Goal: Task Accomplishment & Management: Use online tool/utility

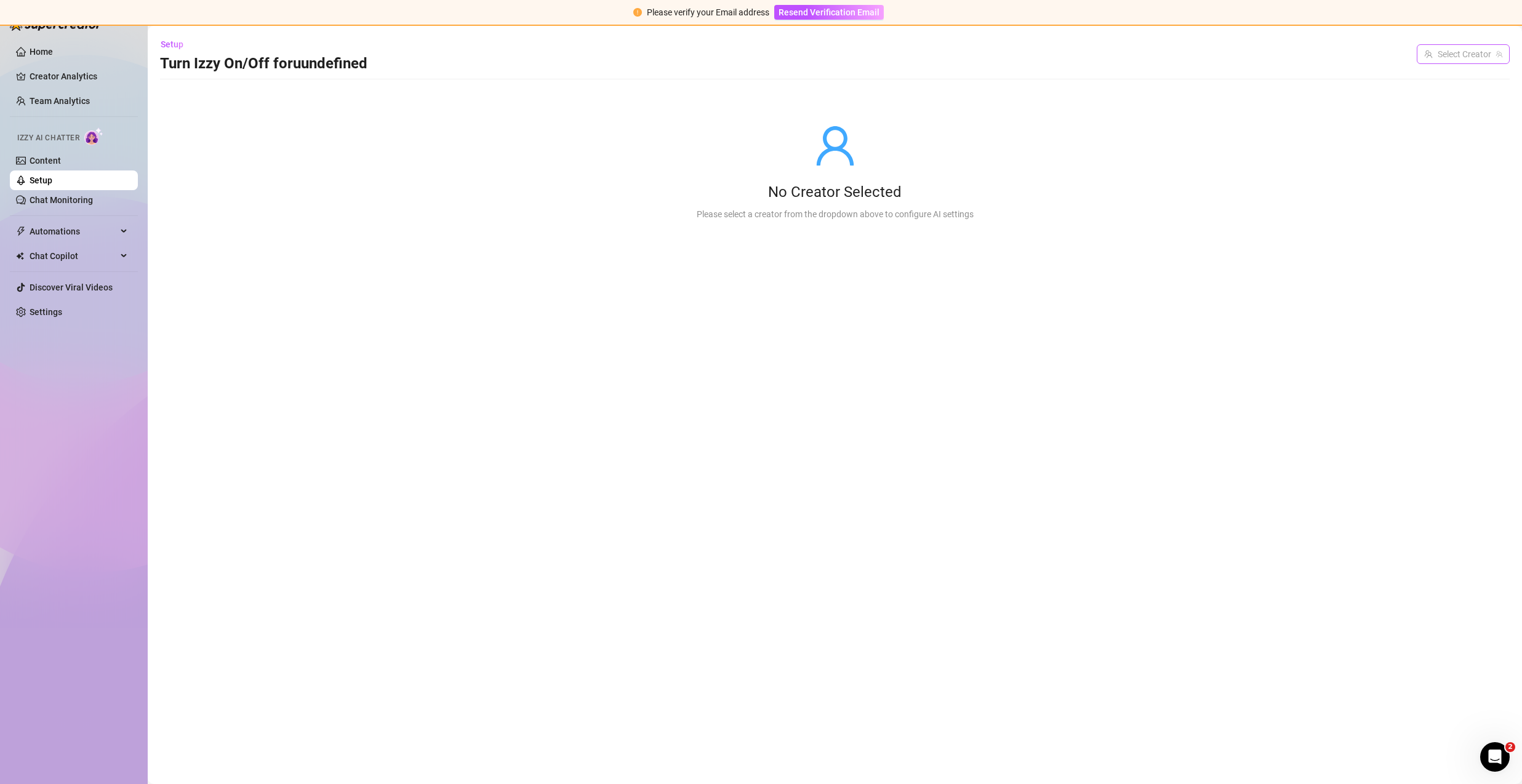
click at [1484, 54] on input "search" at bounding box center [1457, 53] width 67 height 18
click at [1462, 82] on span "( [DEMOGRAPHIC_DATA] )" at bounding box center [1452, 79] width 96 height 14
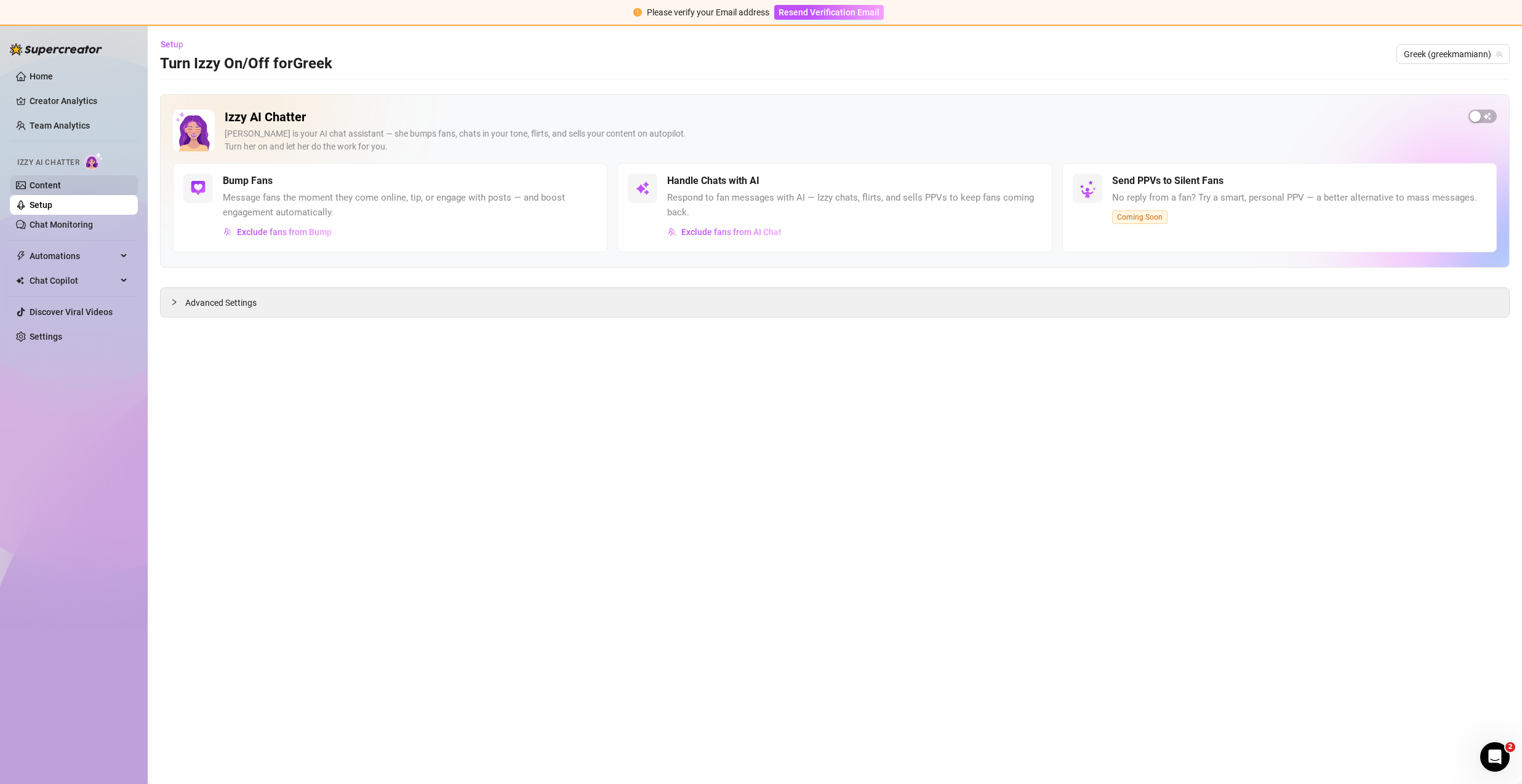
click at [61, 190] on link "Content" at bounding box center [45, 185] width 31 height 10
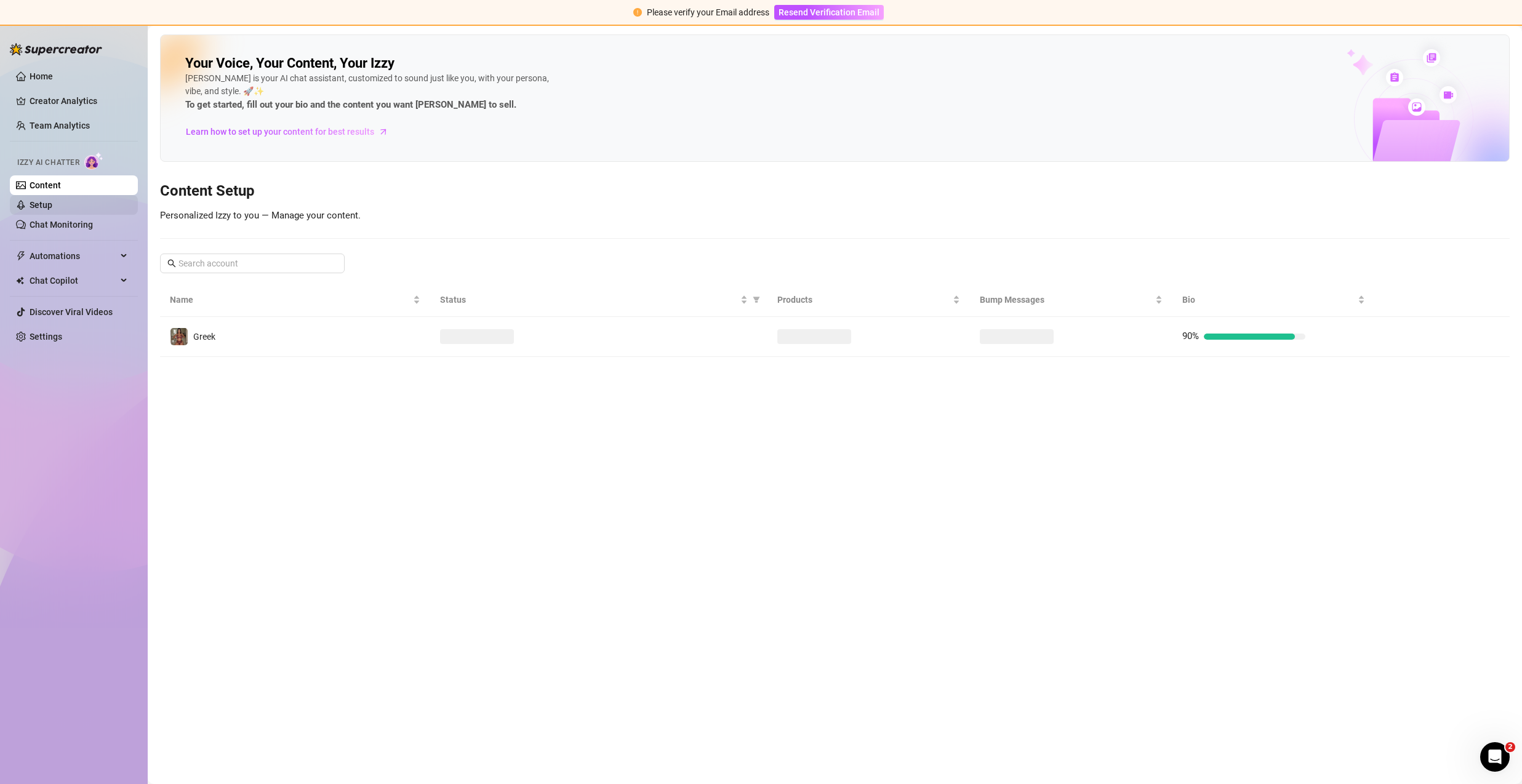
click at [52, 200] on link "Setup" at bounding box center [41, 205] width 23 height 10
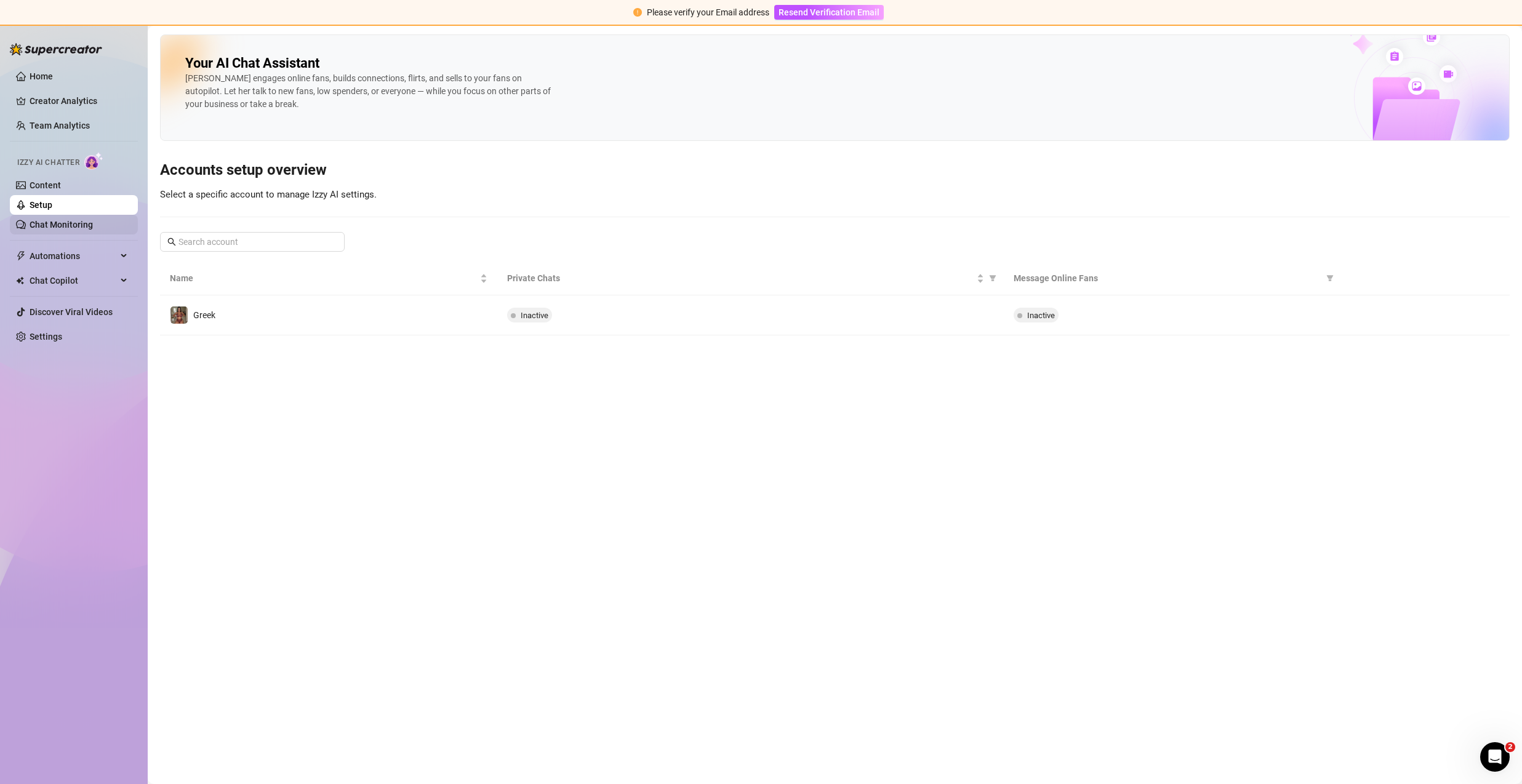
drag, startPoint x: 48, startPoint y: 231, endPoint x: 45, endPoint y: 215, distance: 16.3
click at [47, 229] on link "Chat Monitoring" at bounding box center [62, 225] width 64 height 10
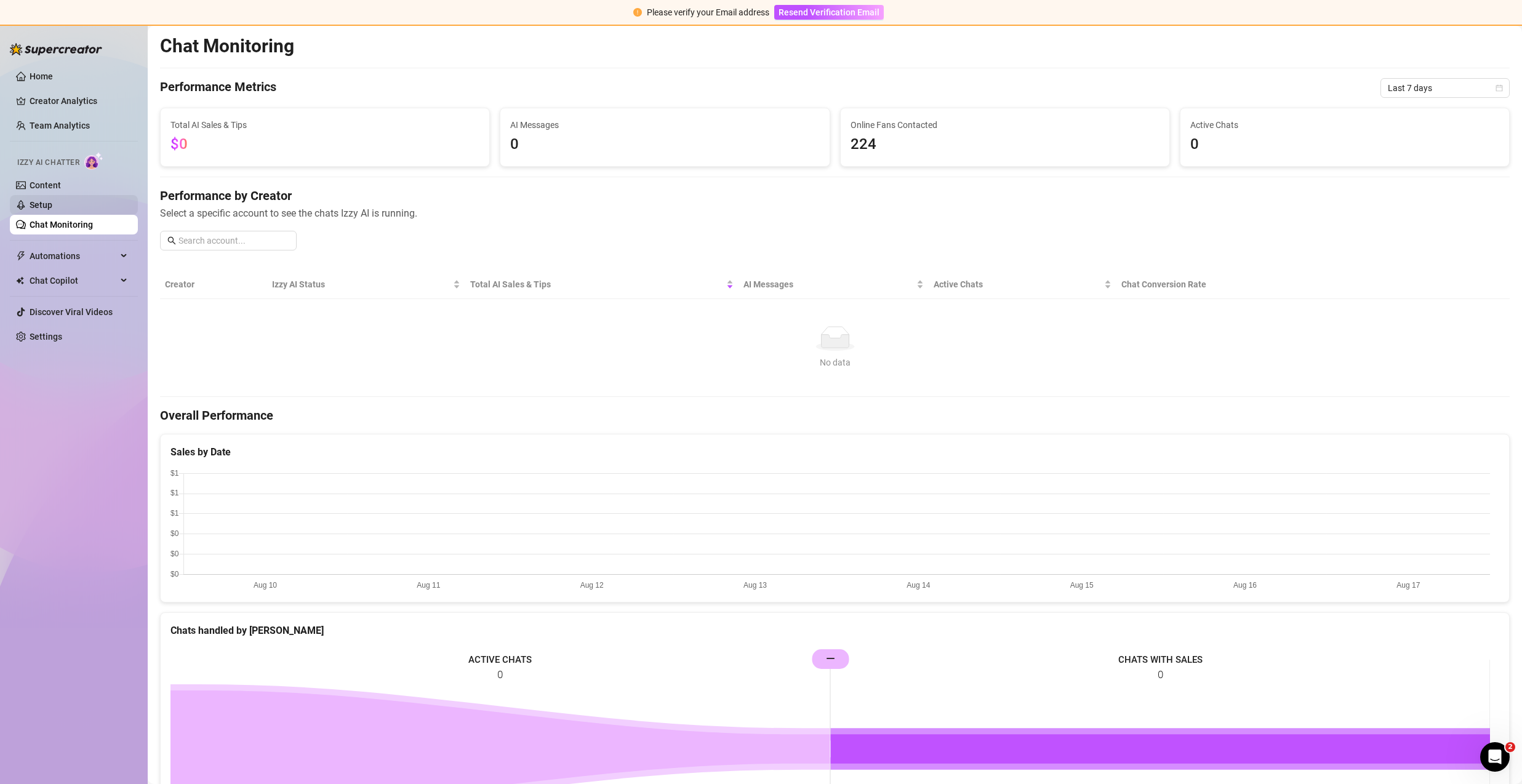
click at [52, 210] on link "Setup" at bounding box center [41, 205] width 23 height 10
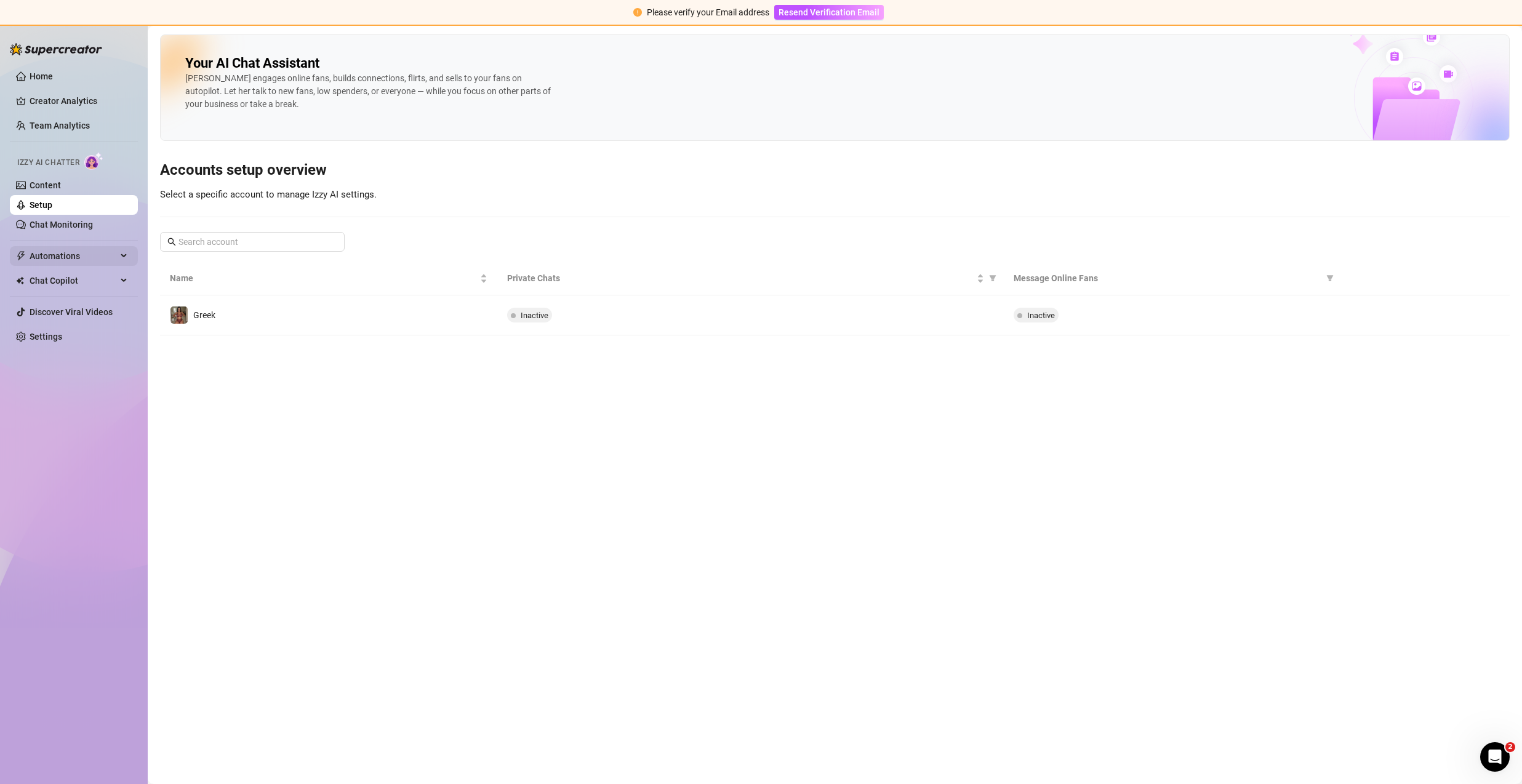
click at [71, 253] on span "Automations" at bounding box center [73, 256] width 87 height 20
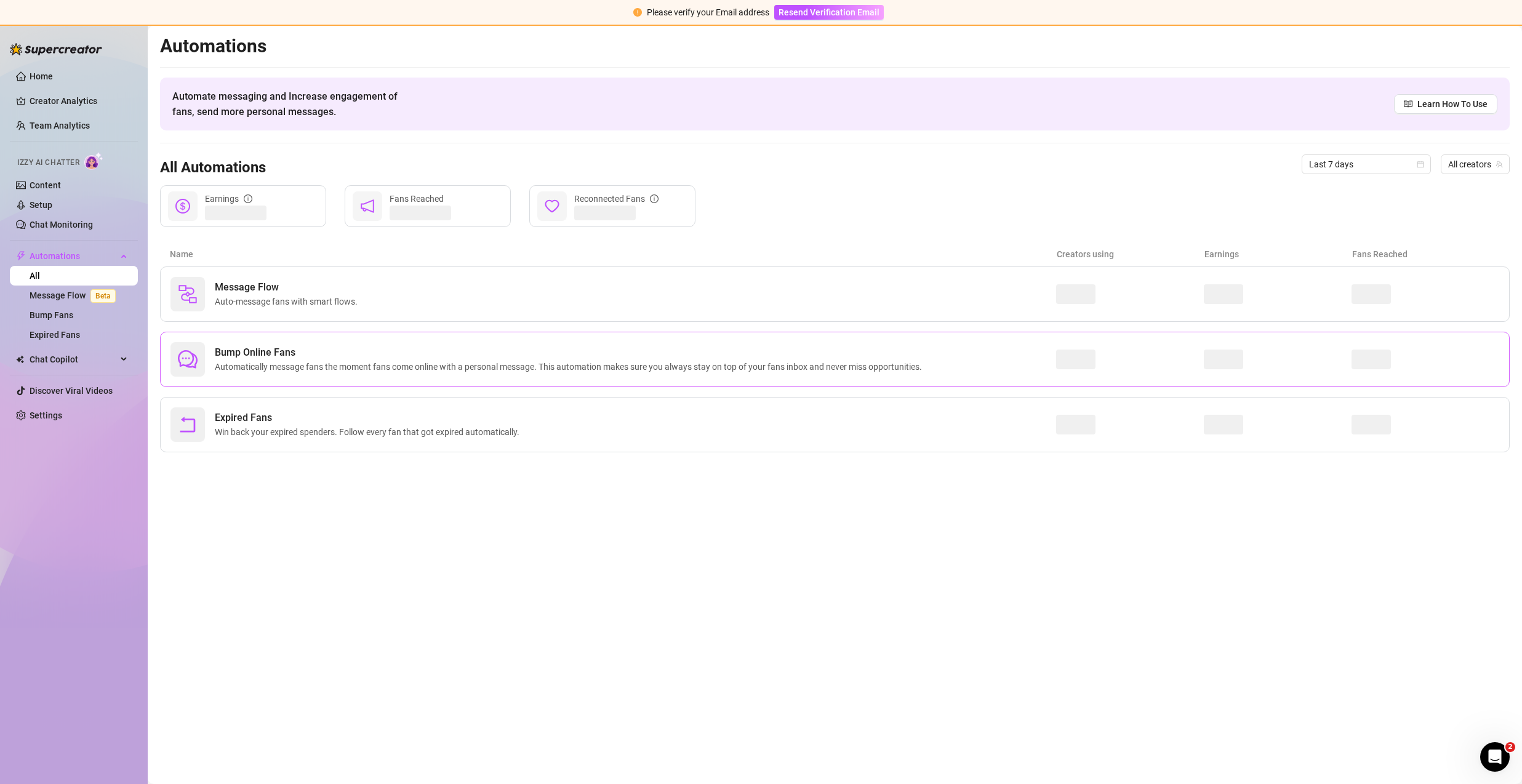
click at [303, 360] on span "Automatically message fans the moment fans come online with a personal message.…" at bounding box center [570, 367] width 712 height 14
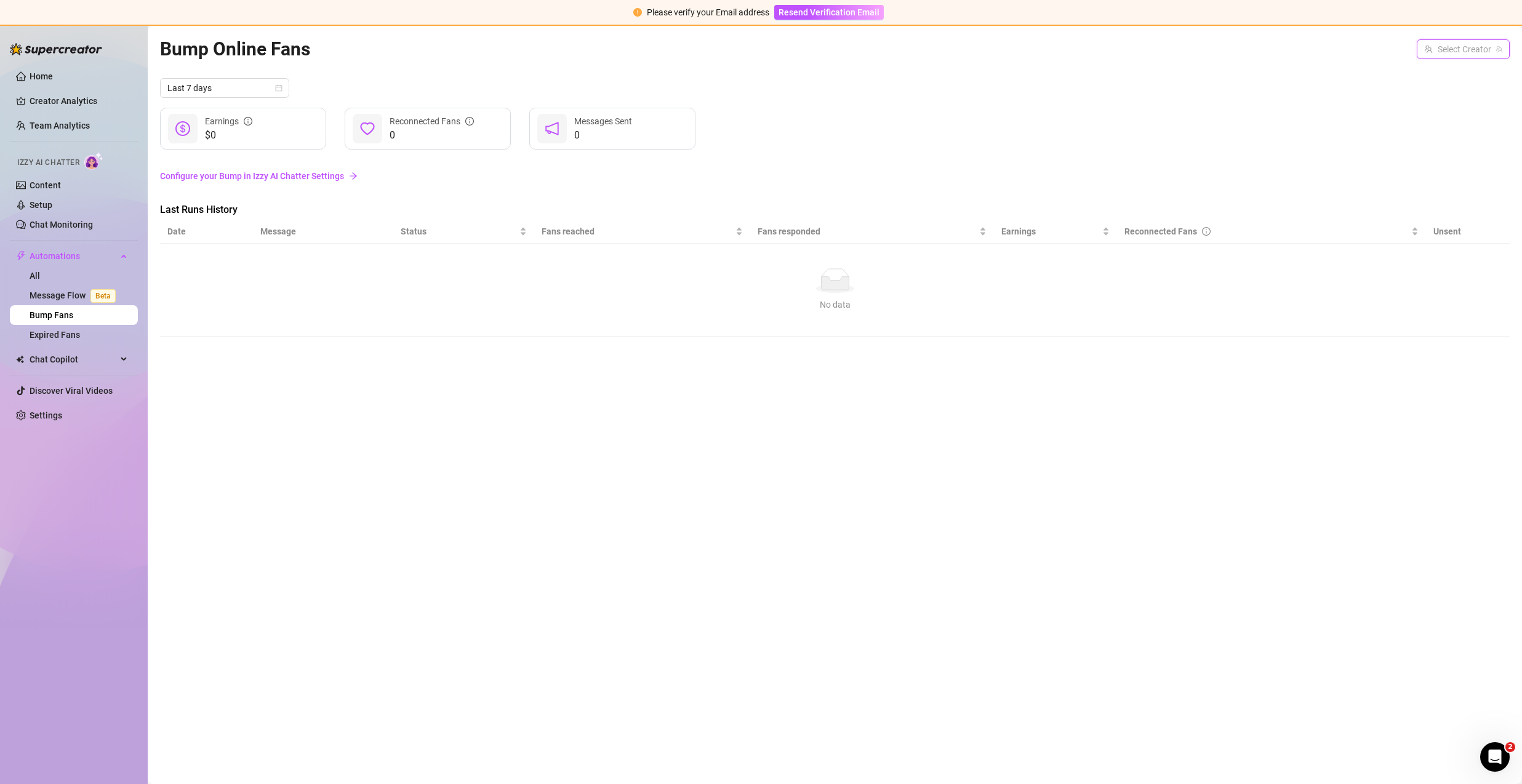
click at [1445, 47] on input "search" at bounding box center [1457, 49] width 67 height 18
click at [1455, 66] on div "Greek ( greekmamiann )" at bounding box center [1428, 74] width 158 height 21
